Goal: Transaction & Acquisition: Purchase product/service

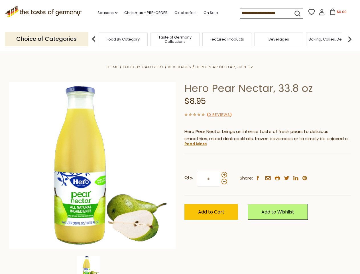
click at [180, 137] on div "Home Food By Category [GEOGRAPHIC_DATA] Hero Pear Nectar, 33.8 oz Hero Pear Nec…" at bounding box center [180, 173] width 351 height 220
click at [105, 13] on link "Seasons dropdown_arrow" at bounding box center [108, 13] width 20 height 6
click at [265, 13] on input at bounding box center [264, 13] width 48 height 8
click at [337, 13] on span "$0.00" at bounding box center [342, 11] width 10 height 5
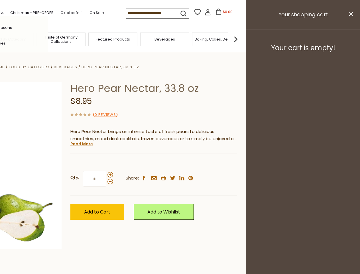
click at [48, 39] on div "All Seasons Recipes Game Day [DATE] [DATE] [DATE][PERSON_NAME] [DATE] Springfes…" at bounding box center [15, 137] width 65 height 242
click at [242, 39] on img at bounding box center [235, 38] width 11 height 11
click at [180, 163] on div "Qty: * Share: facebook email printer twitter linkedin pinterest" at bounding box center [153, 178] width 167 height 33
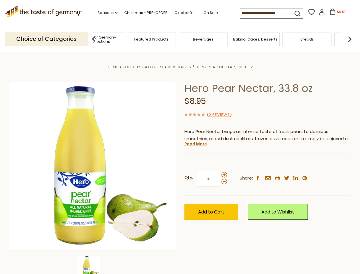
click at [92, 265] on img at bounding box center [88, 267] width 23 height 23
click at [195, 144] on link "Read More" at bounding box center [196, 144] width 23 height 6
